Goal: Task Accomplishment & Management: Manage account settings

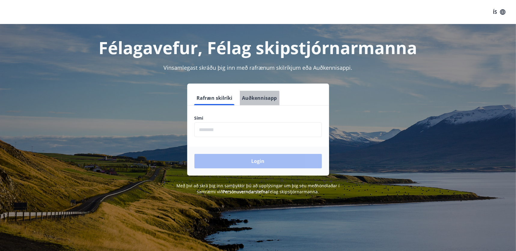
click at [256, 99] on button "Auðkennisapp" at bounding box center [260, 98] width 40 height 14
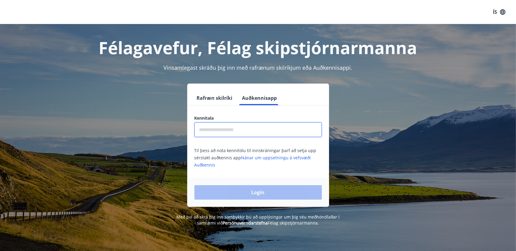
click at [260, 129] on input "text" at bounding box center [257, 129] width 127 height 15
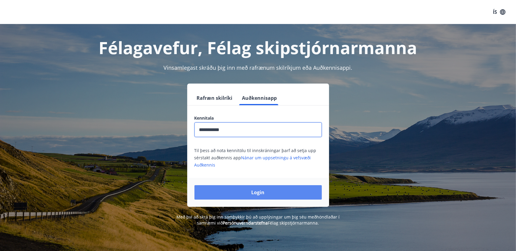
type input "**********"
click at [257, 188] on button "Login" at bounding box center [257, 192] width 127 height 14
